Goal: Transaction & Acquisition: Purchase product/service

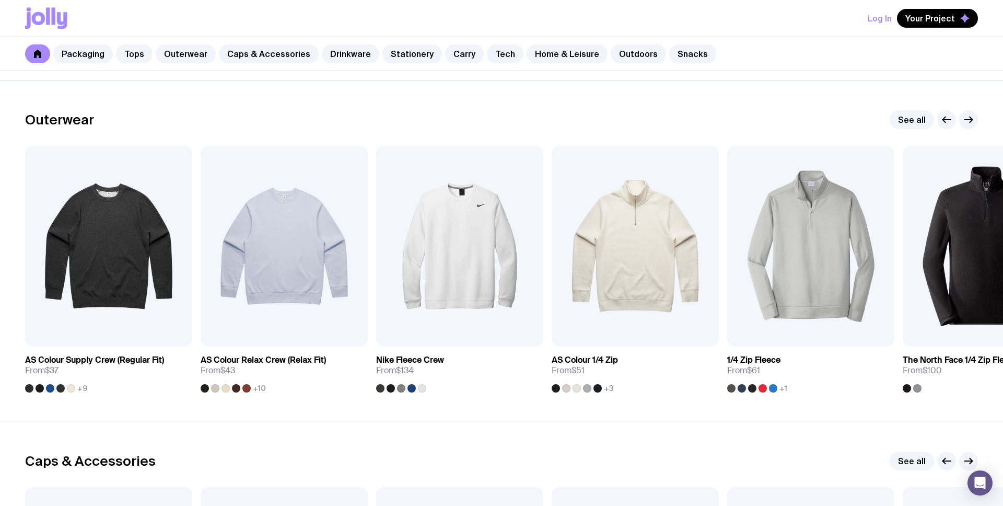
scroll to position [815, 0]
click at [452, 225] on img at bounding box center [459, 246] width 167 height 201
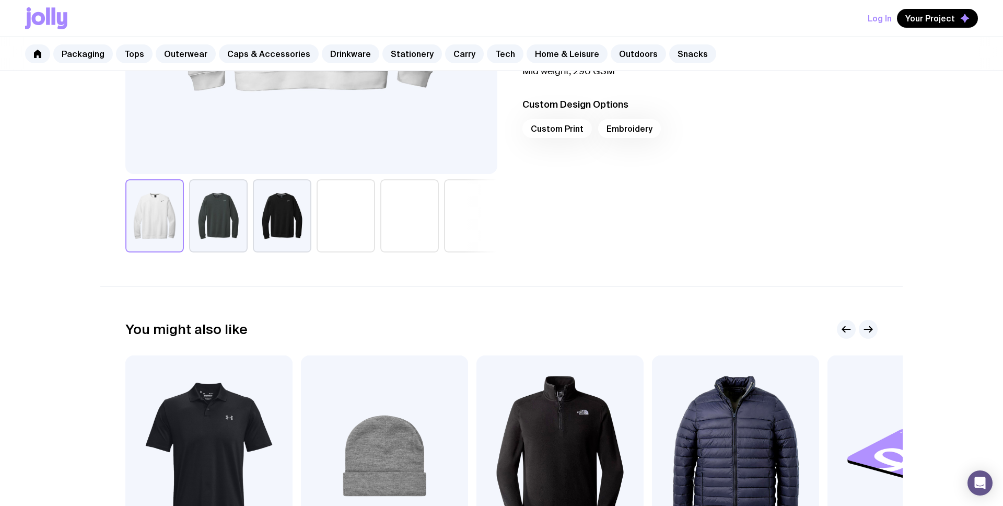
scroll to position [407, 0]
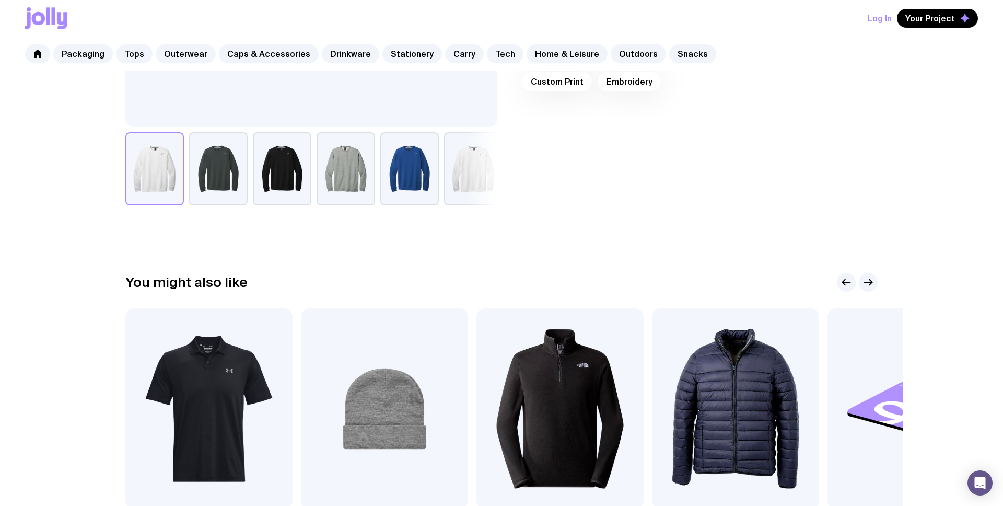
click at [401, 174] on button "button" at bounding box center [409, 168] width 59 height 73
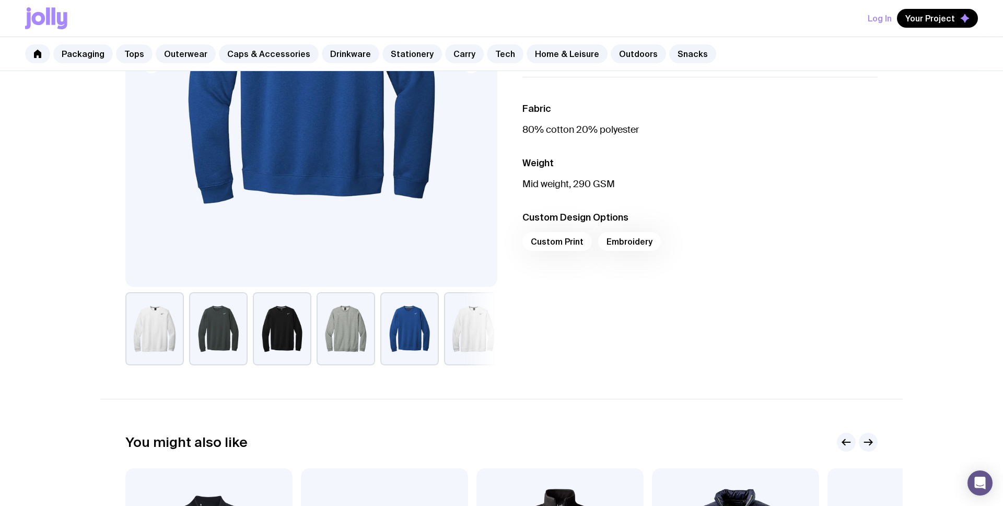
scroll to position [246, 0]
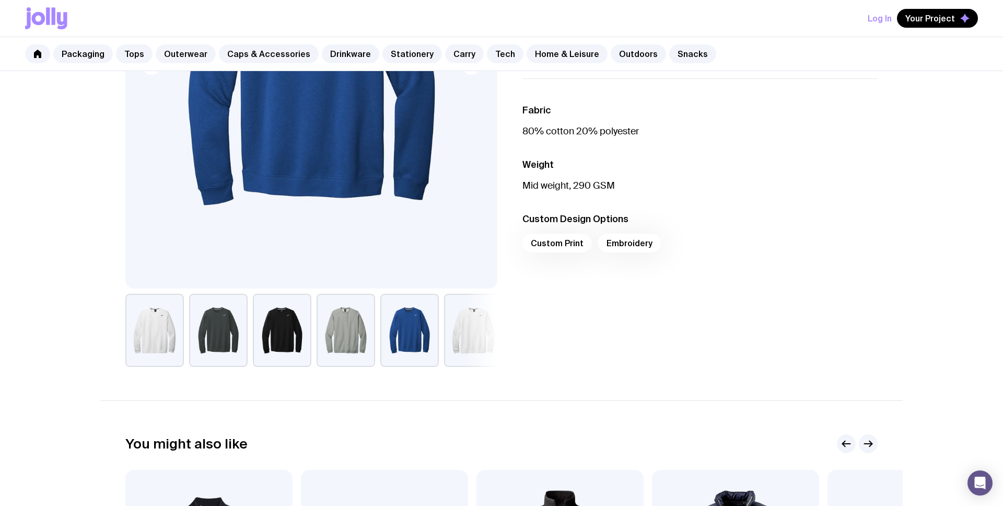
click at [622, 240] on div "Custom Print Embroidery" at bounding box center [699, 245] width 355 height 25
click at [553, 243] on div "Custom Print Embroidery" at bounding box center [699, 245] width 355 height 25
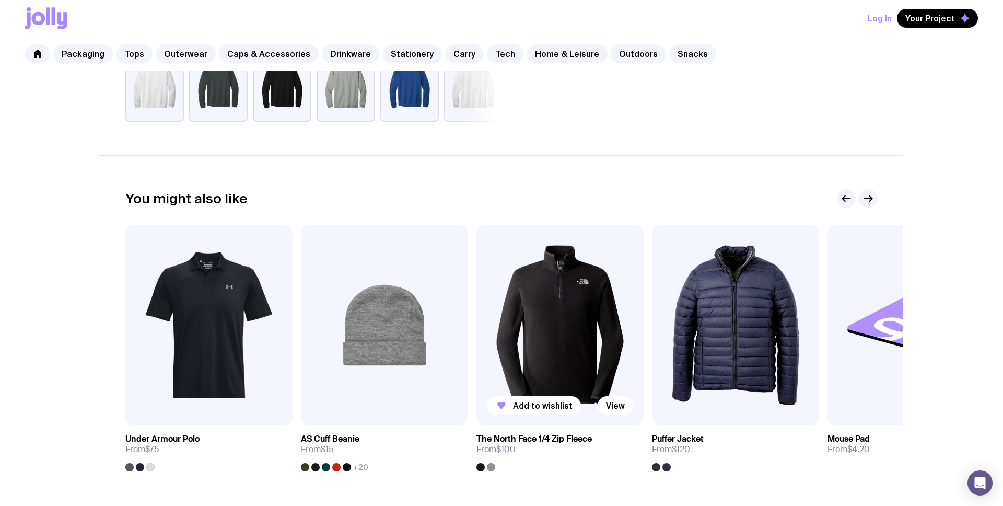
scroll to position [621, 0]
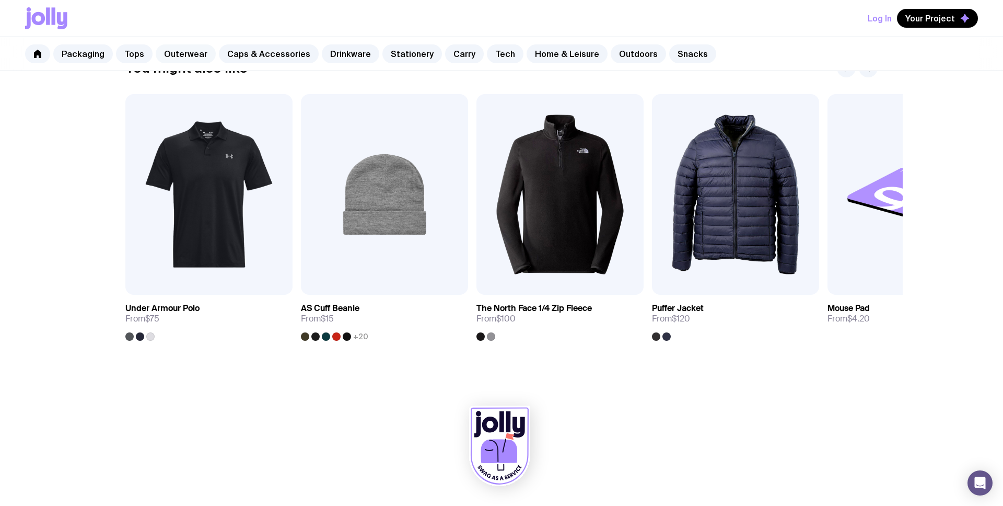
click at [173, 55] on link "Outerwear" at bounding box center [186, 53] width 60 height 19
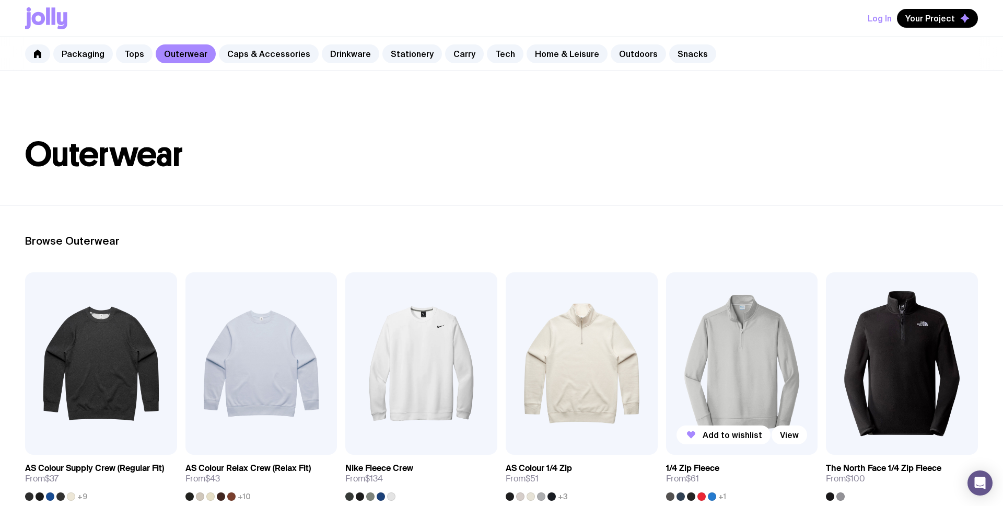
click at [784, 304] on img at bounding box center [742, 363] width 152 height 182
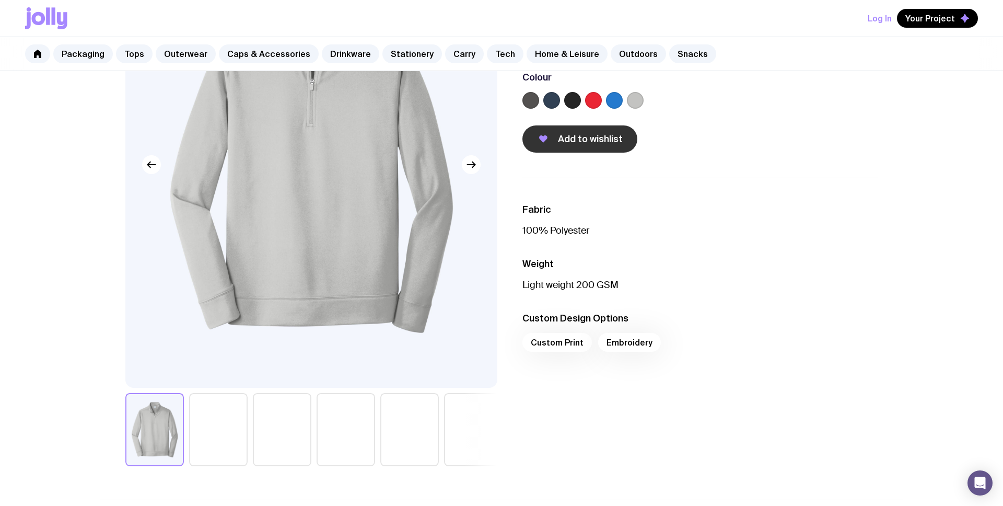
scroll to position [154, 0]
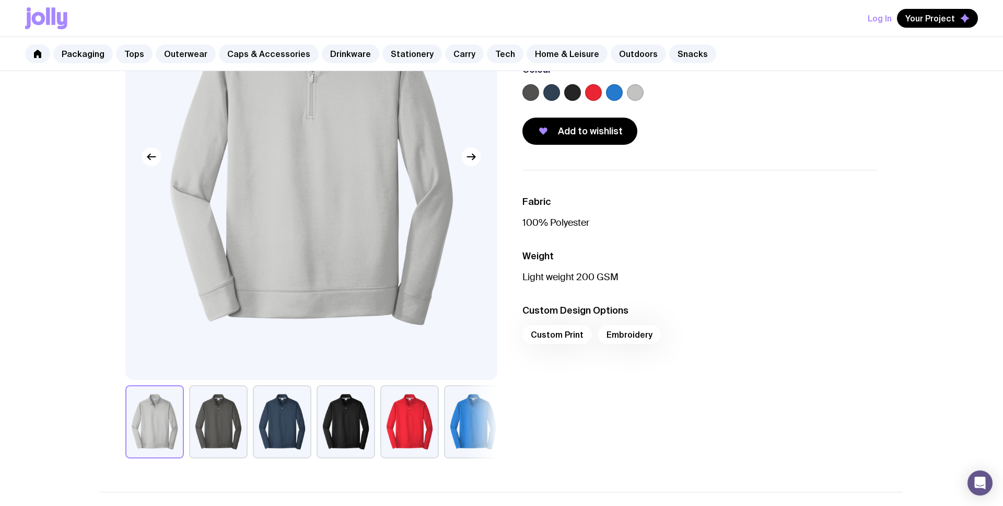
click at [563, 334] on div "Custom Print Embroidery" at bounding box center [699, 337] width 355 height 25
click at [411, 214] on img at bounding box center [311, 157] width 372 height 446
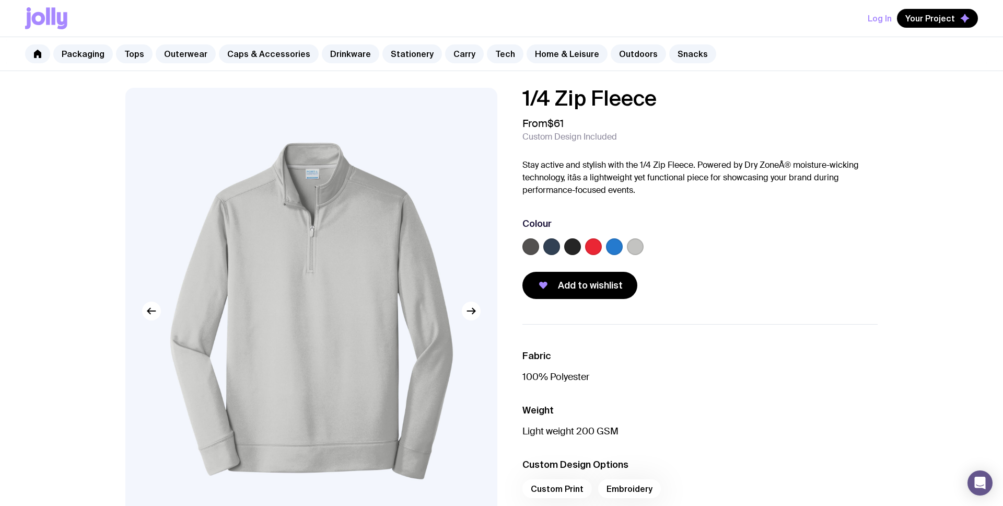
click at [587, 246] on label at bounding box center [593, 246] width 17 height 17
click at [0, 0] on input "radio" at bounding box center [0, 0] width 0 height 0
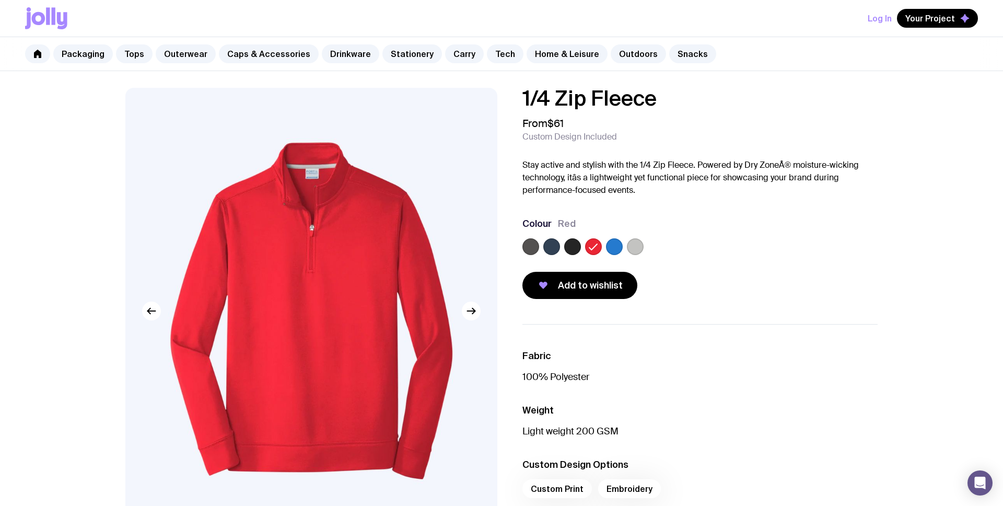
click at [632, 249] on label at bounding box center [635, 246] width 17 height 17
click at [0, 0] on input "radio" at bounding box center [0, 0] width 0 height 0
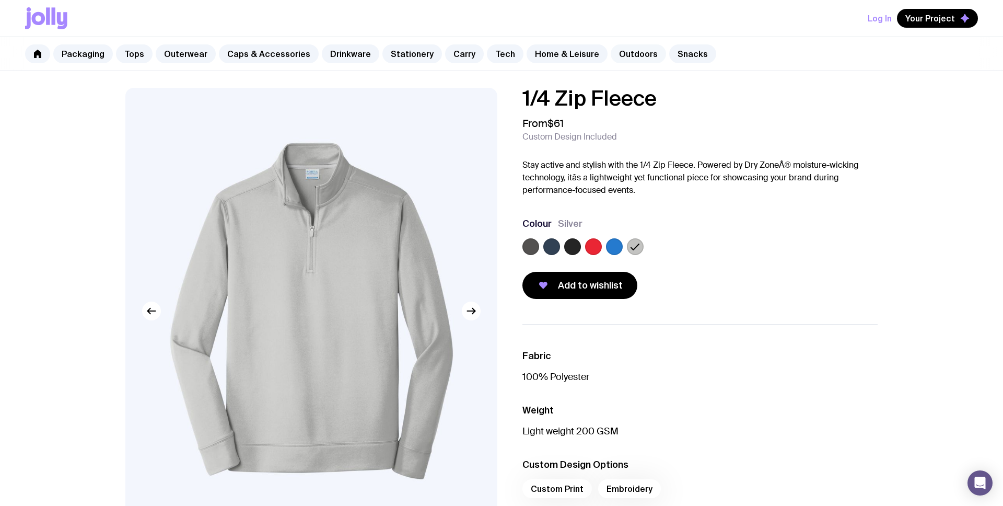
click at [611, 51] on link "Outdoors" at bounding box center [638, 53] width 55 height 19
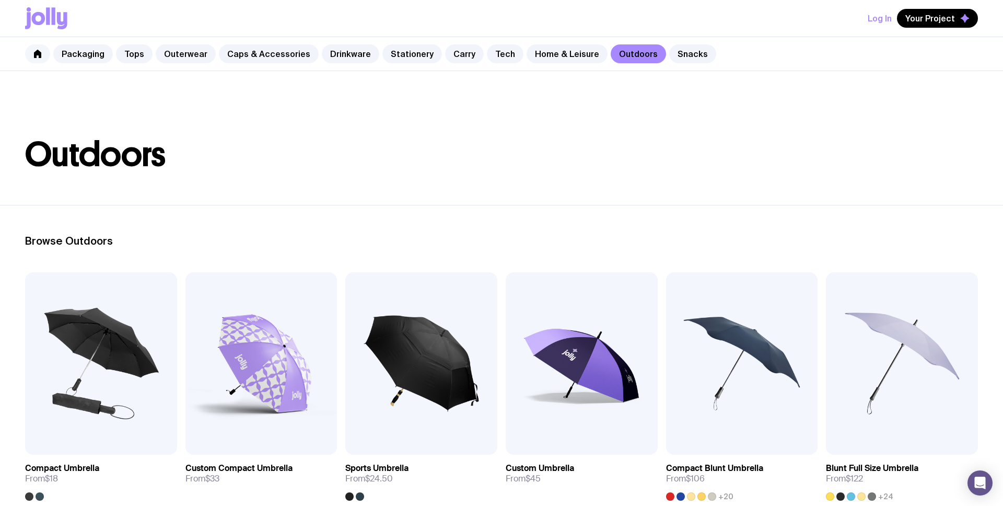
click at [40, 51] on icon at bounding box center [37, 54] width 8 height 8
